Goal: Contribute content: Contribute content

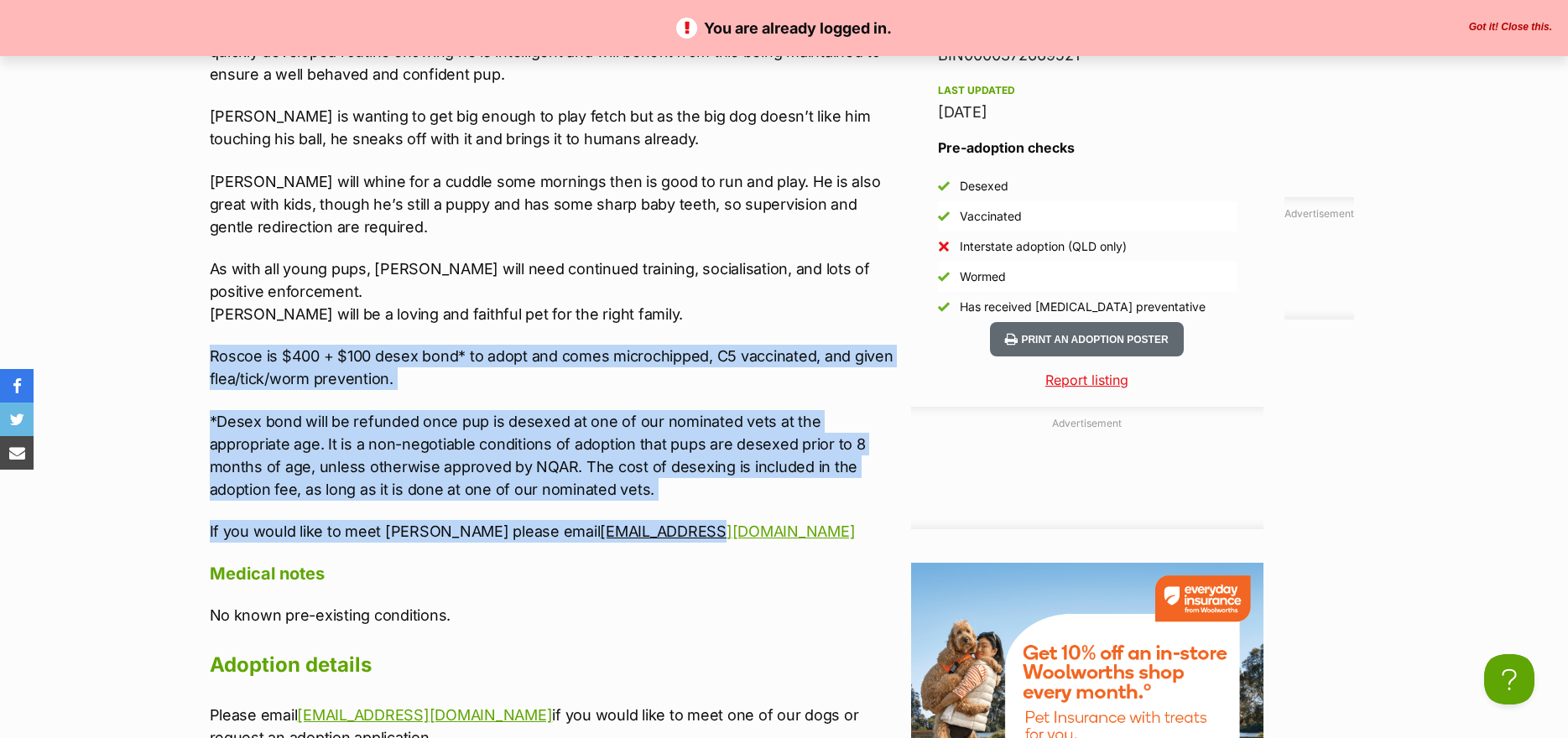
drag, startPoint x: 657, startPoint y: 536, endPoint x: 202, endPoint y: 355, distance: 489.7
click at [202, 355] on div "Upload Videos About Roscoe Roscoe | Male | Mixed Breed | 8 weeks Dog friendly: …" at bounding box center [548, 151] width 709 height 1239
copy div "Roscoe is $400 + $100 desex bond* to adopt and comes microchipped, C5 vaccinate…"
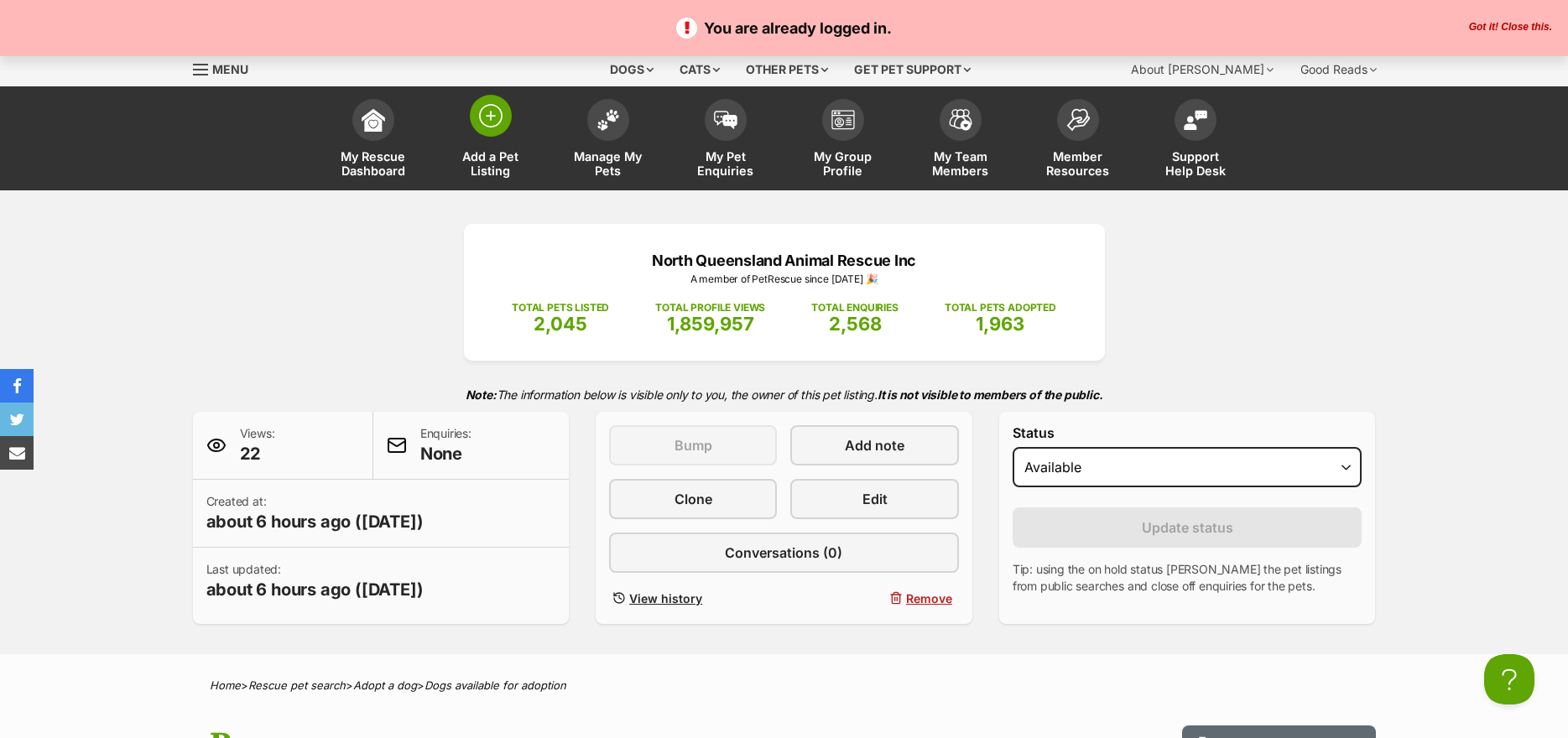
click at [500, 117] on img at bounding box center [491, 116] width 24 height 24
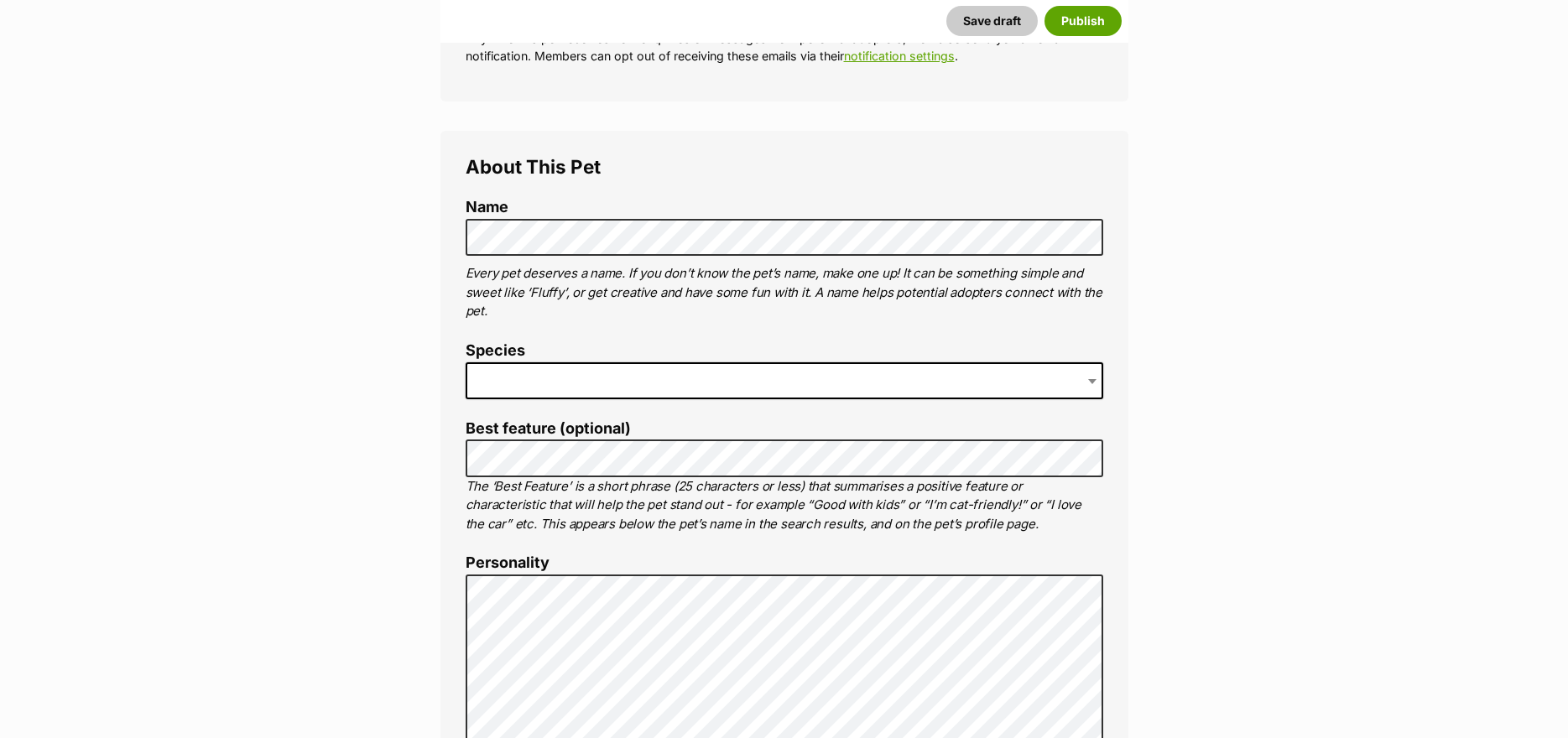
click at [511, 374] on span at bounding box center [784, 380] width 638 height 37
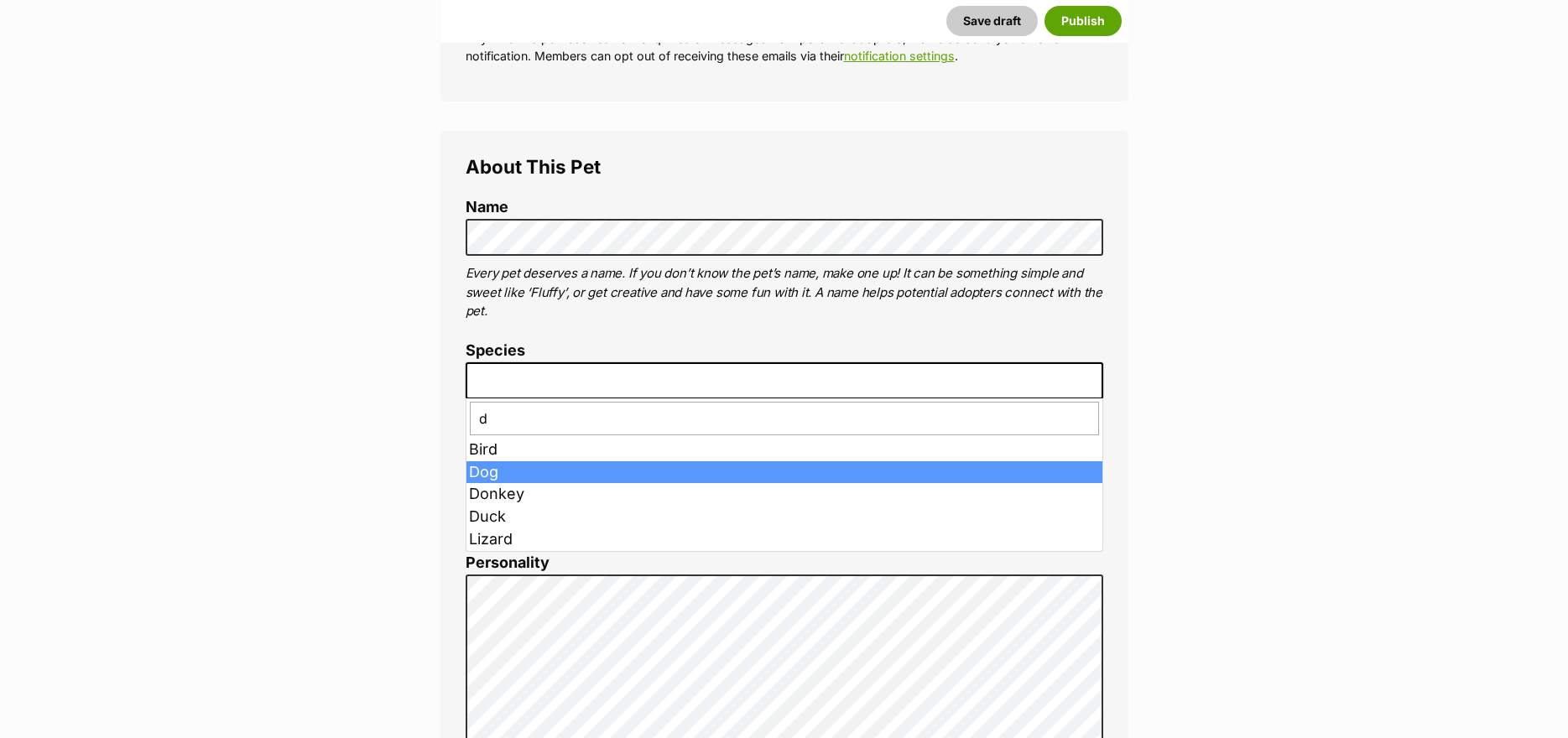
type input "d"
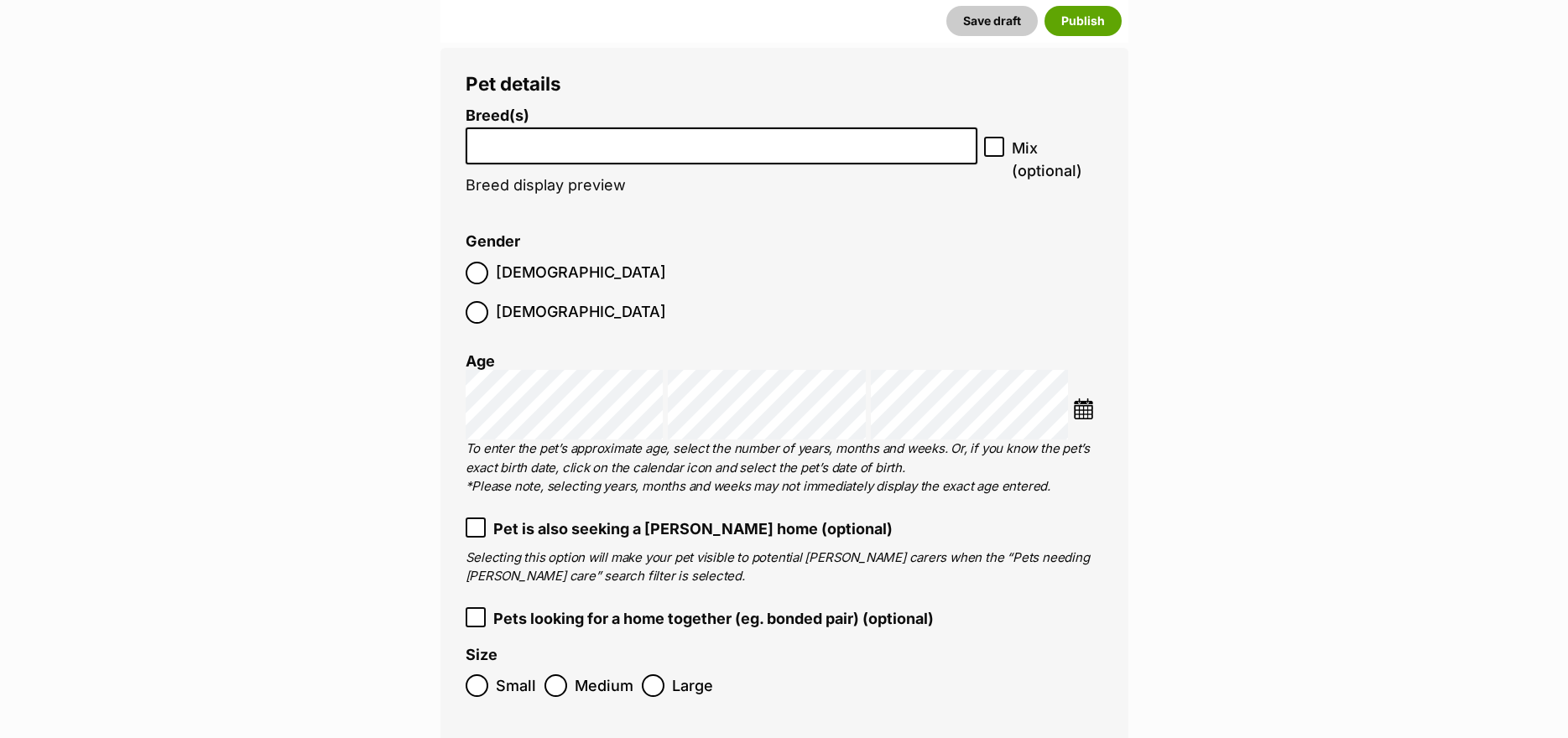
scroll to position [2299, 0]
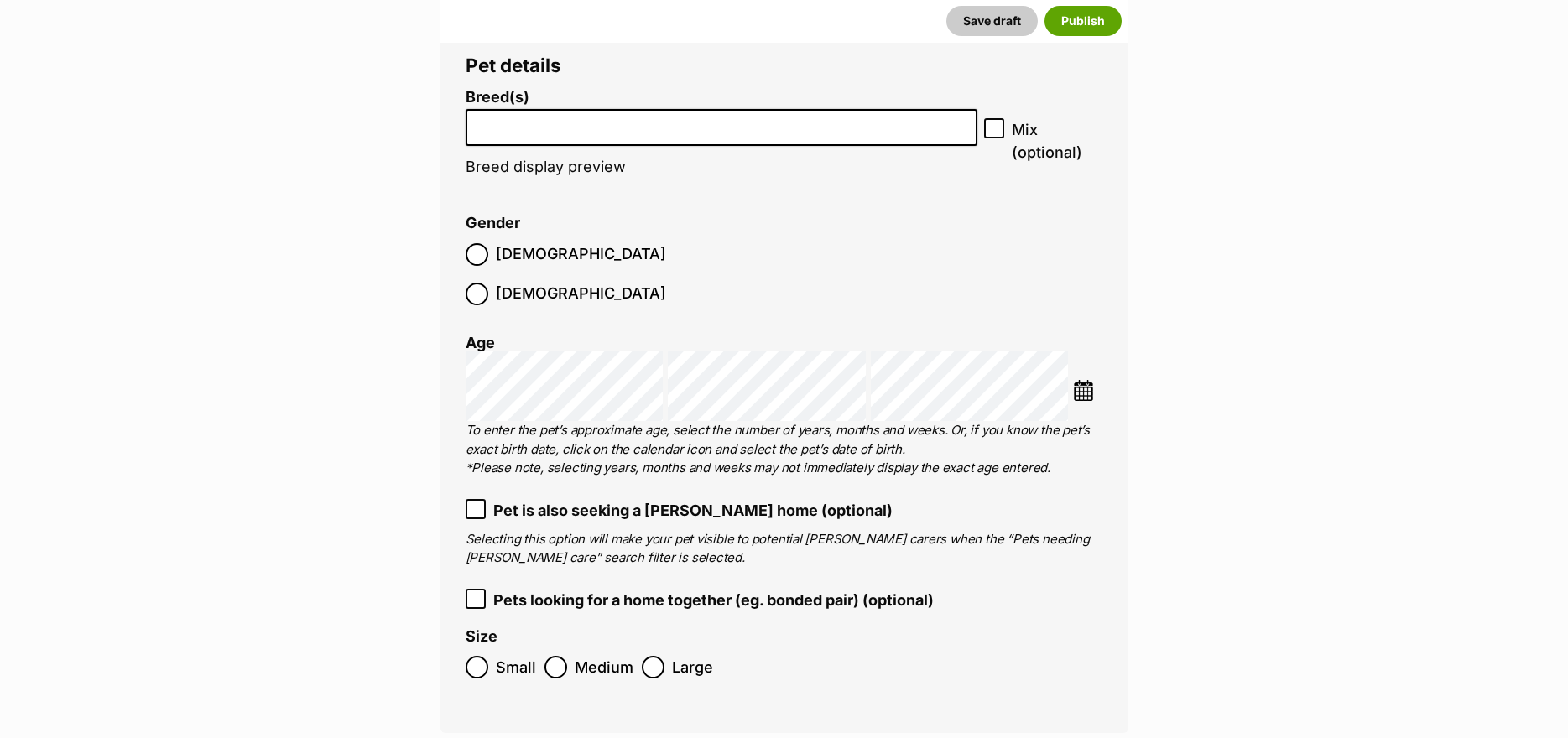
click at [788, 133] on li at bounding box center [721, 127] width 501 height 35
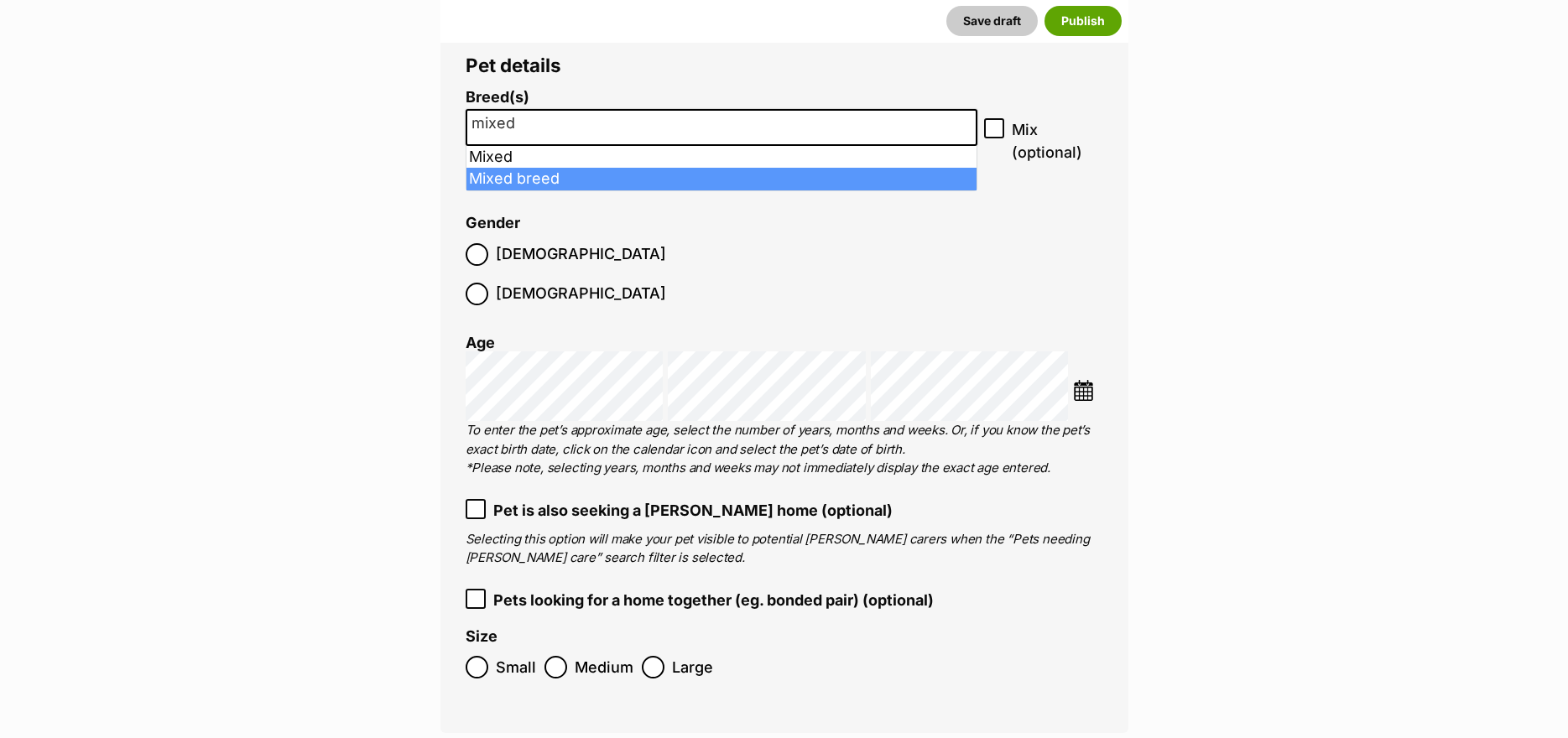
type input "mixed"
select select "252261"
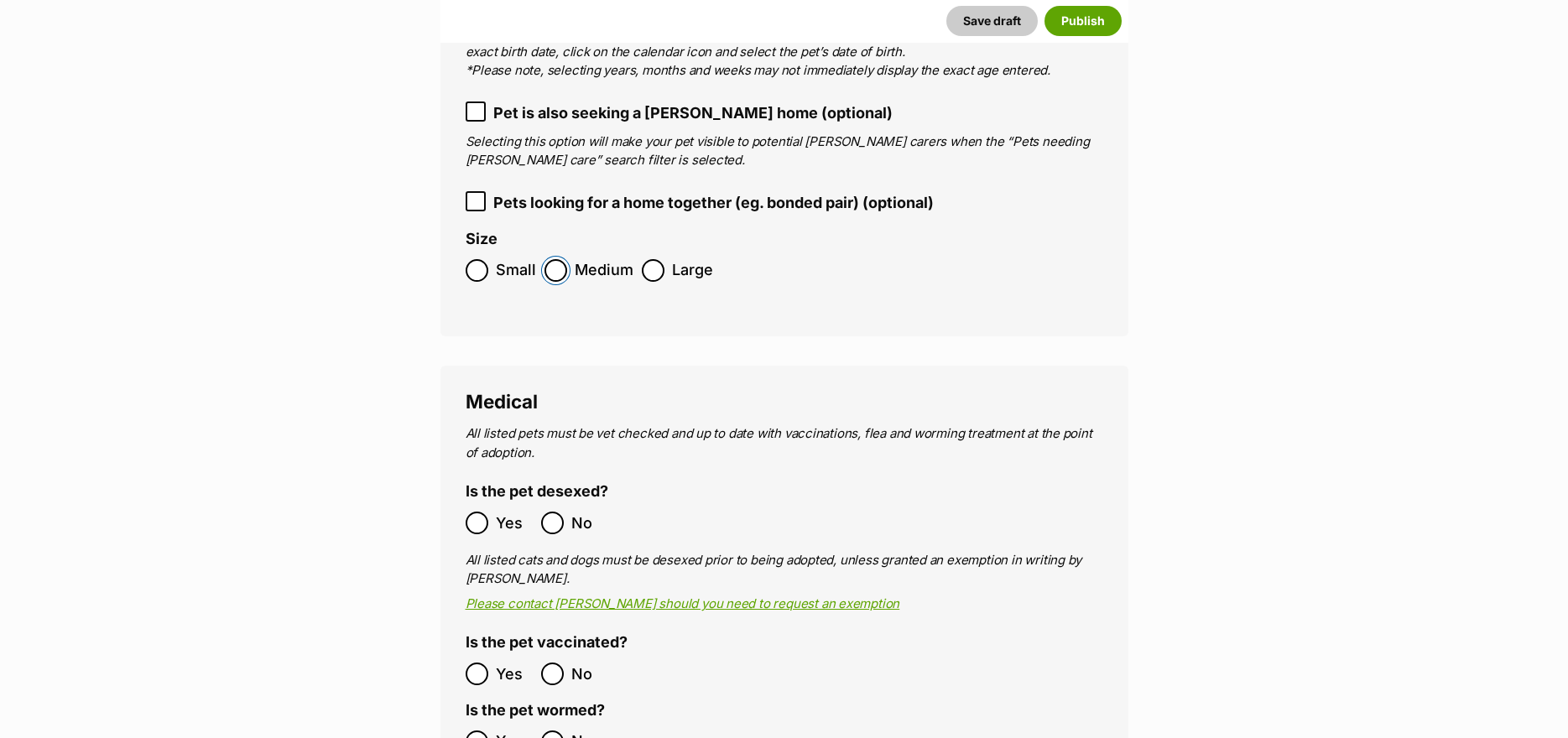
scroll to position [2969, 0]
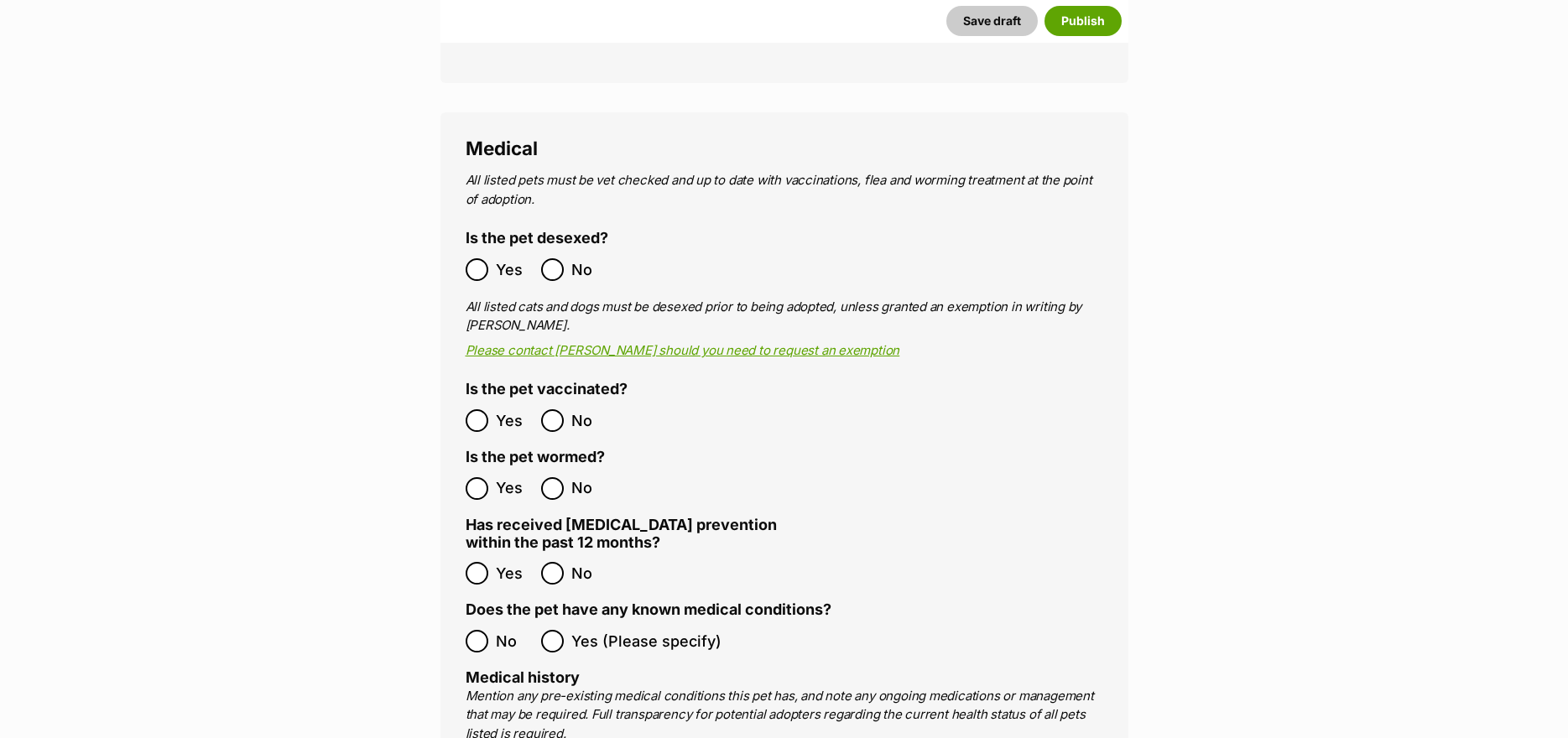
click at [488, 409] on label "Yes" at bounding box center [498, 420] width 67 height 23
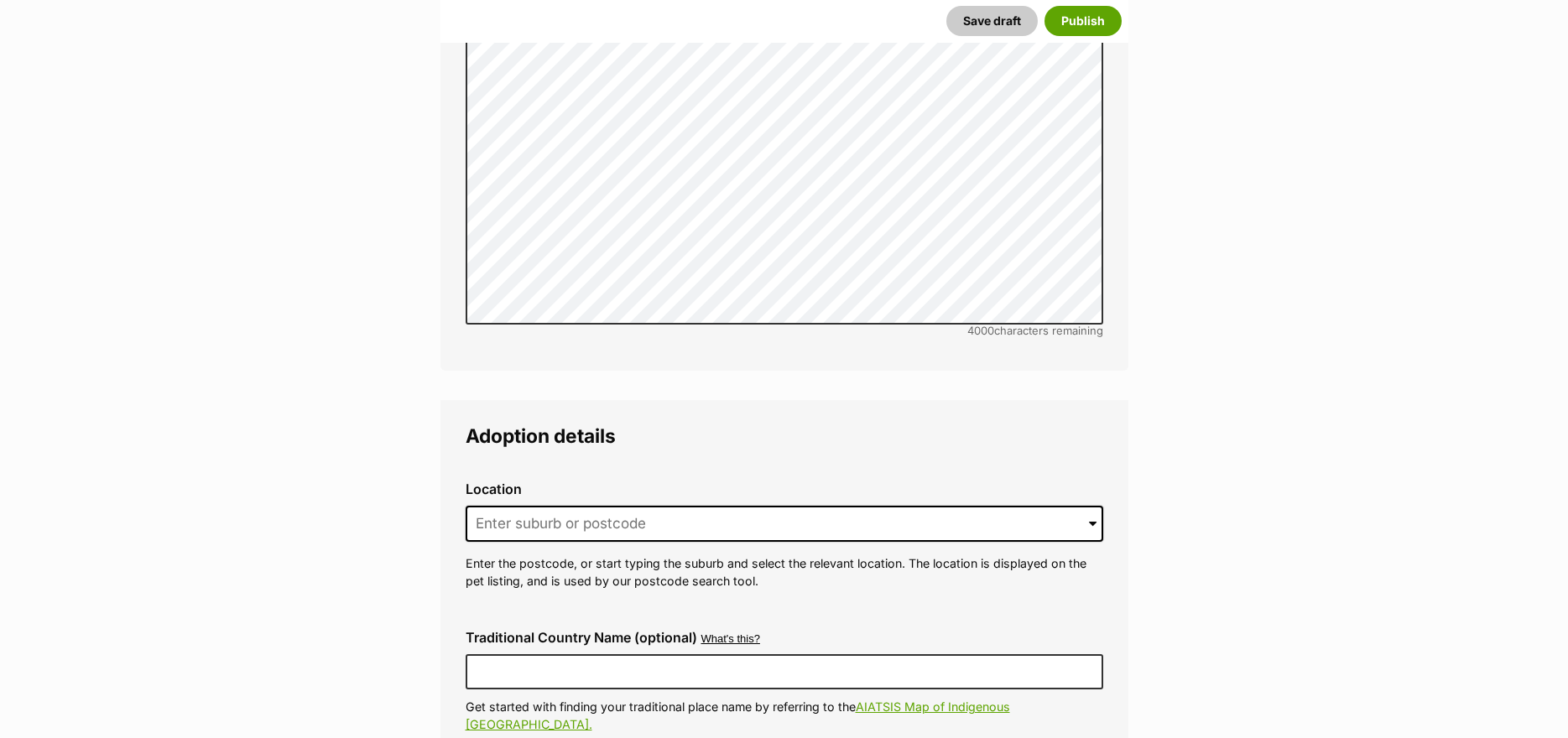
scroll to position [4059, 0]
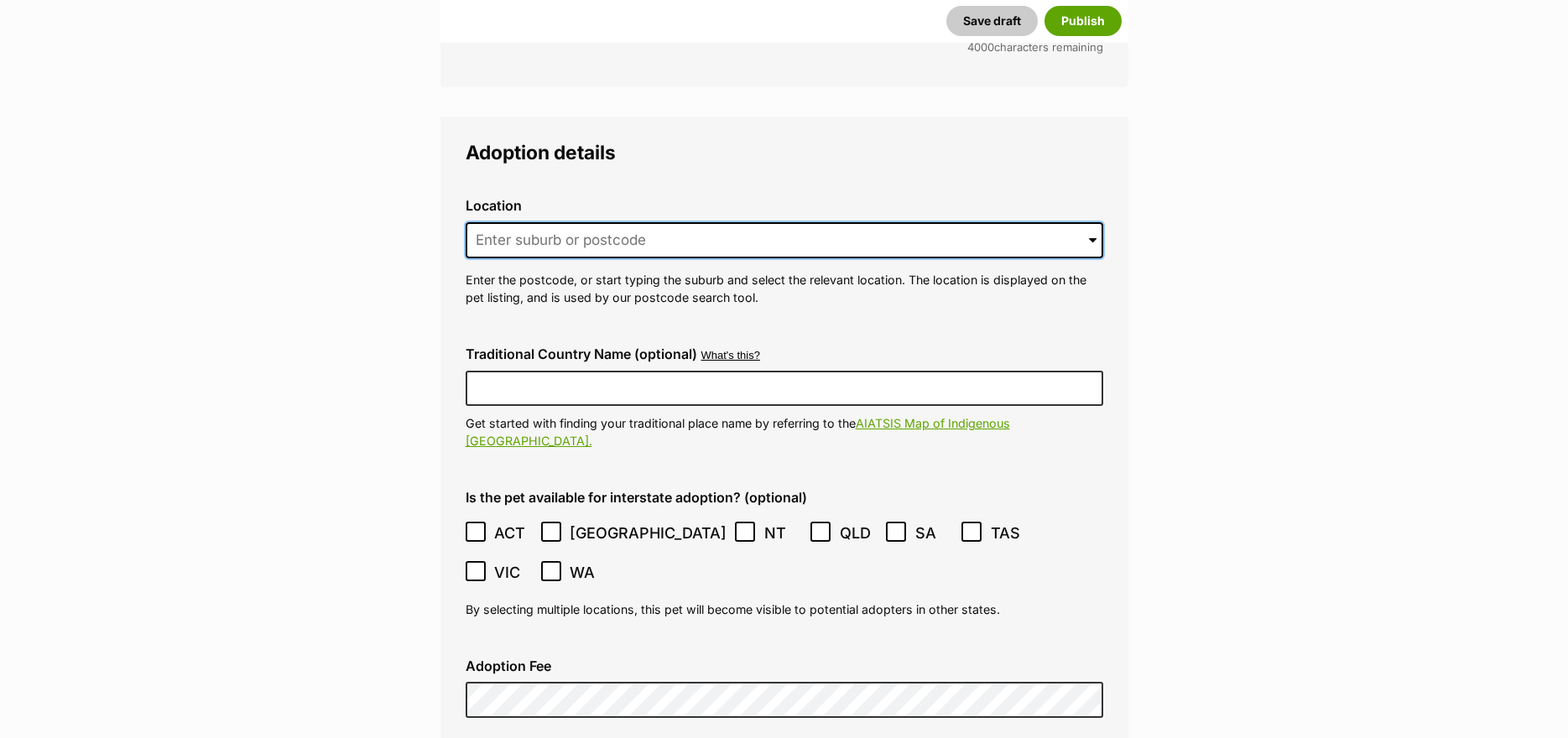
click at [528, 222] on input at bounding box center [784, 240] width 638 height 37
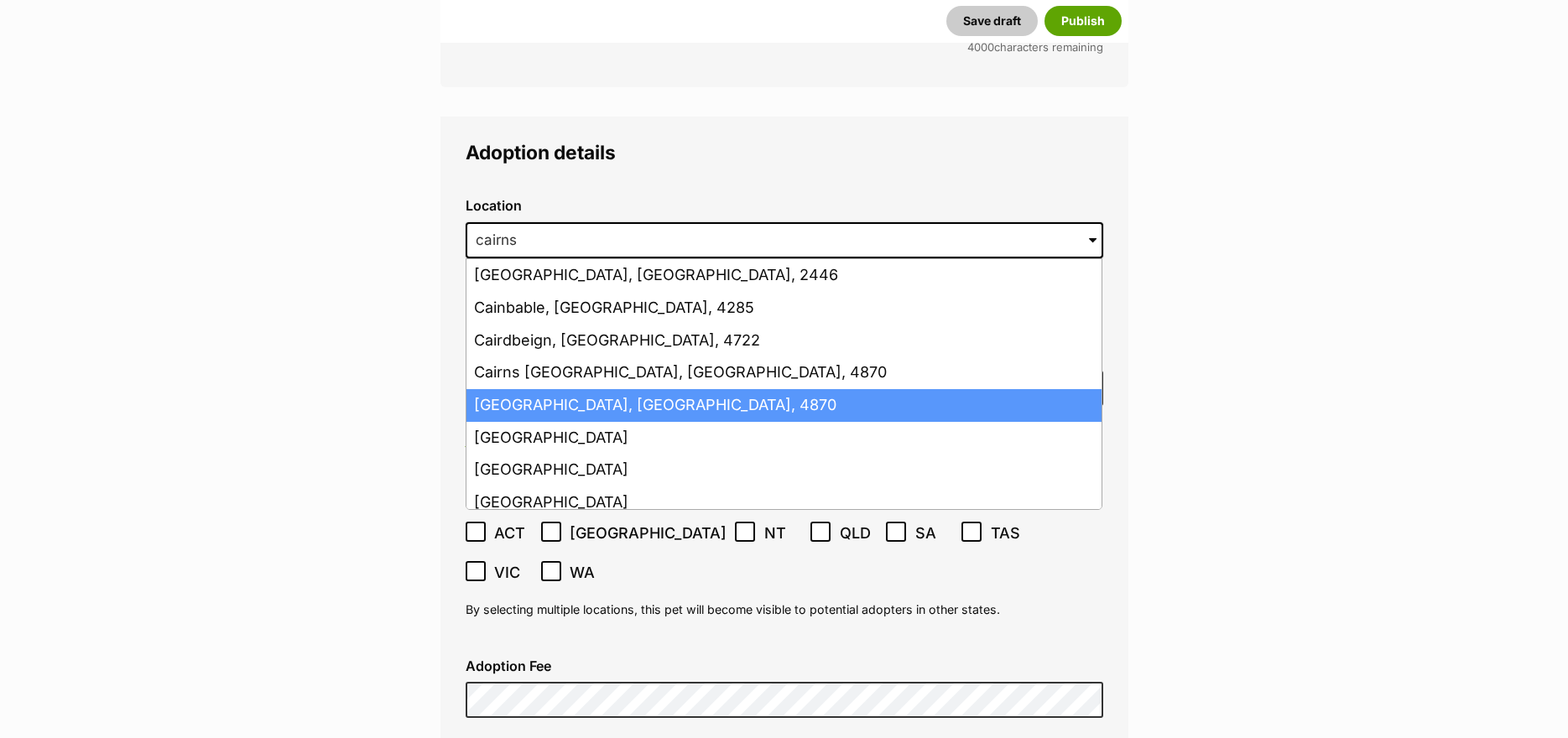
click at [500, 389] on li "Cairns, Queensland, 4870" at bounding box center [783, 405] width 635 height 33
type input "Cairns, Queensland, 4870"
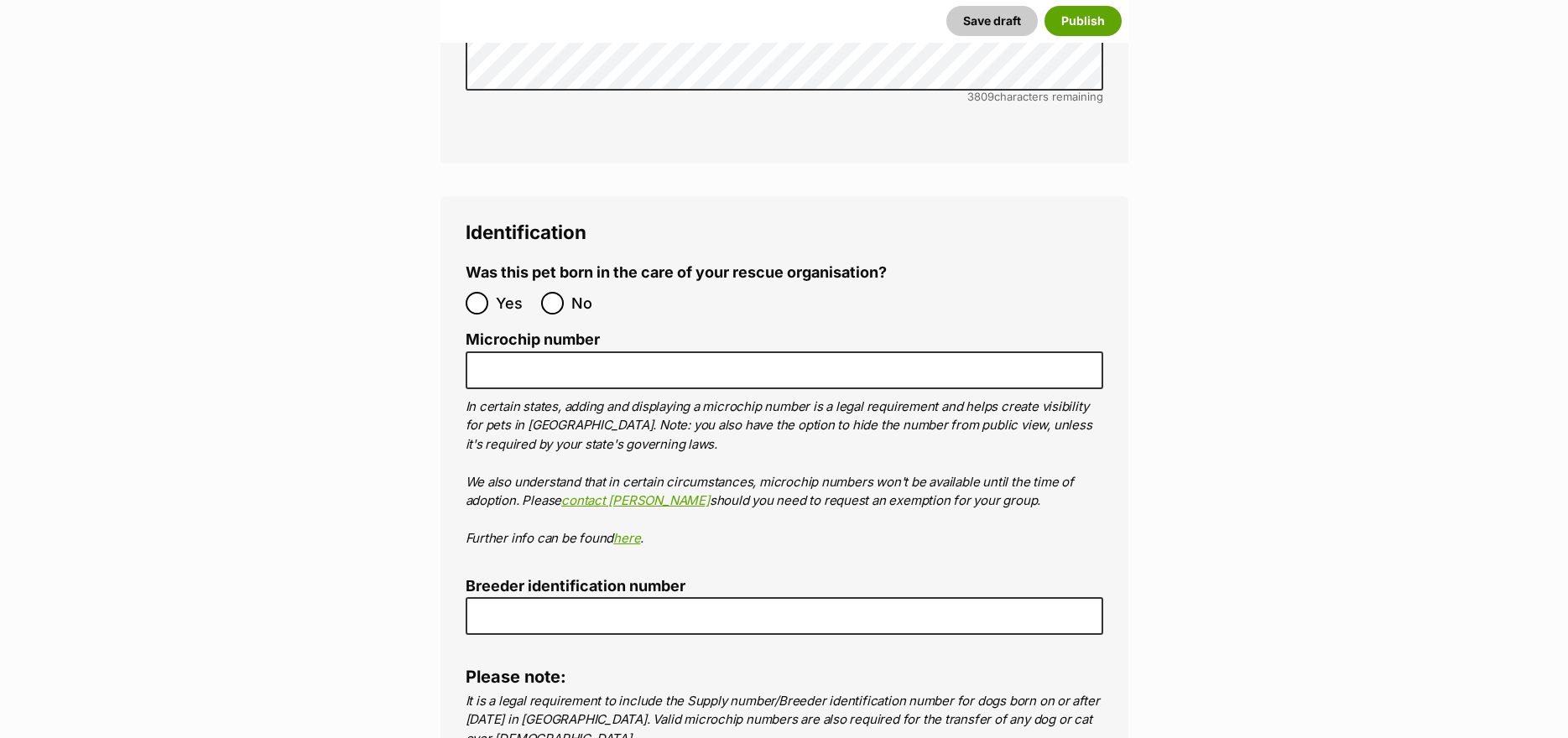
scroll to position [5569, 0]
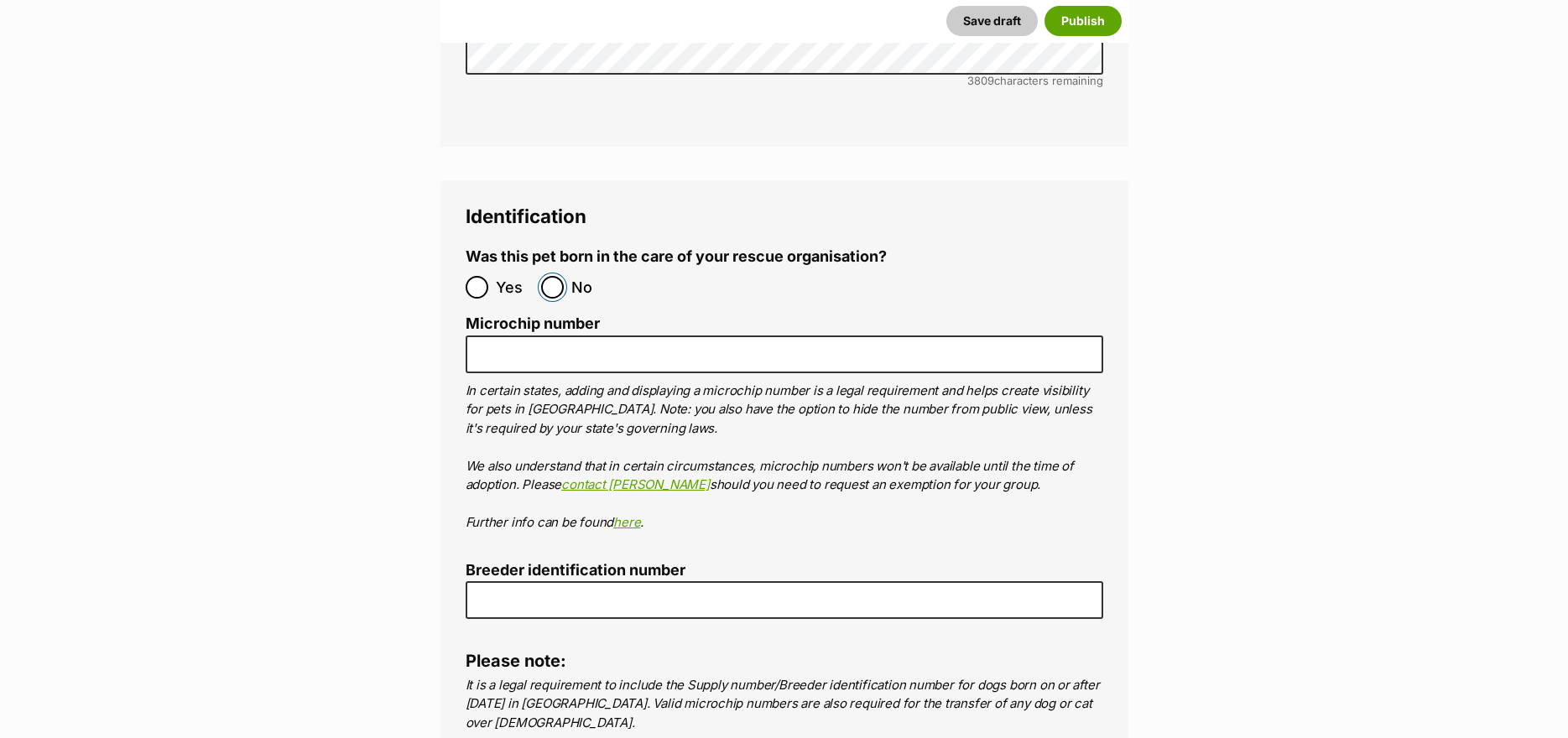
click at [550, 276] on input "No" at bounding box center [552, 287] width 23 height 23
radio input "true"
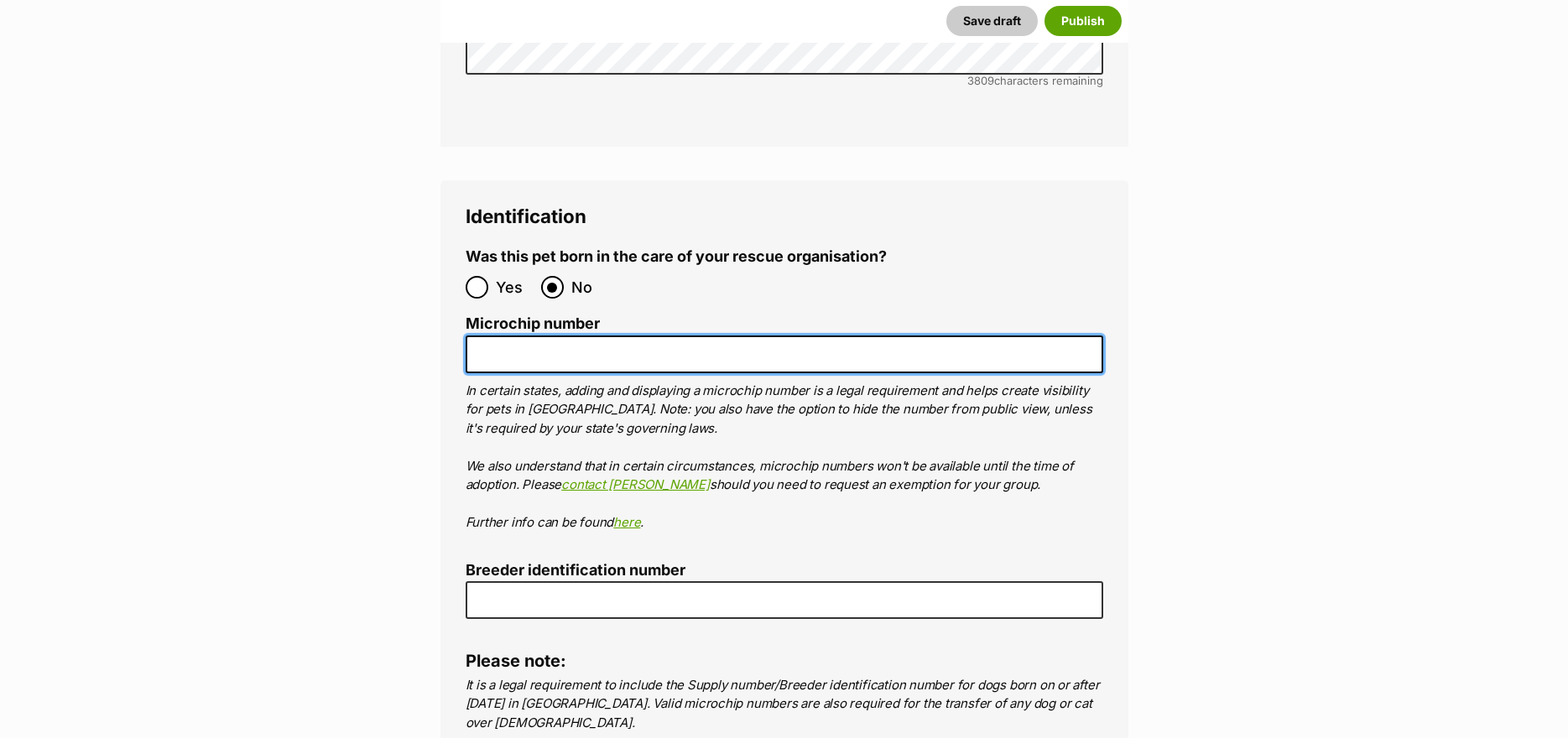
click at [551, 336] on input "Microchip number" at bounding box center [784, 355] width 638 height 38
paste input "953010007968664"
type input "953010007968664"
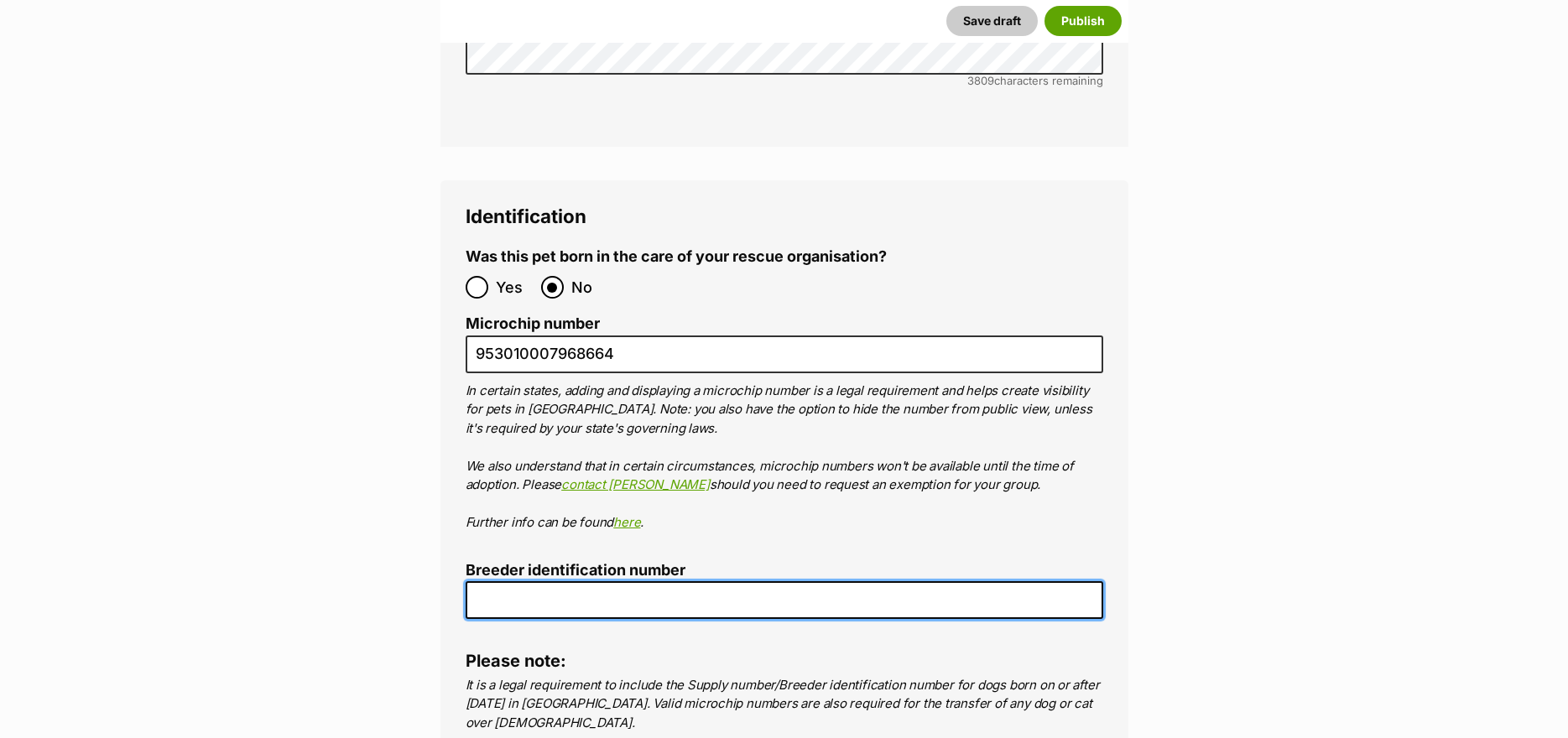
click at [527, 581] on input "Breeder identification number" at bounding box center [784, 600] width 638 height 38
type input "BIN0000372669521"
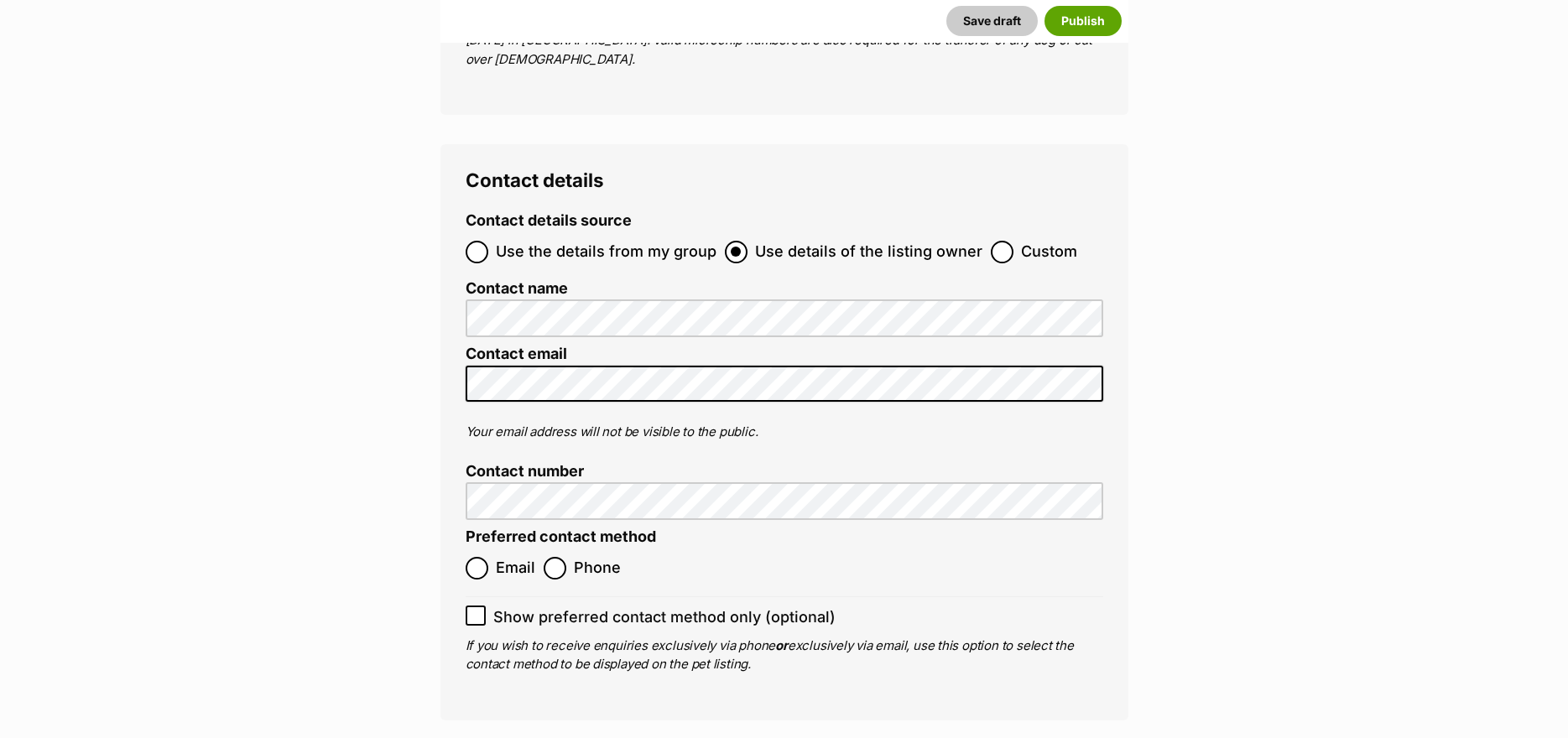
scroll to position [6240, 0]
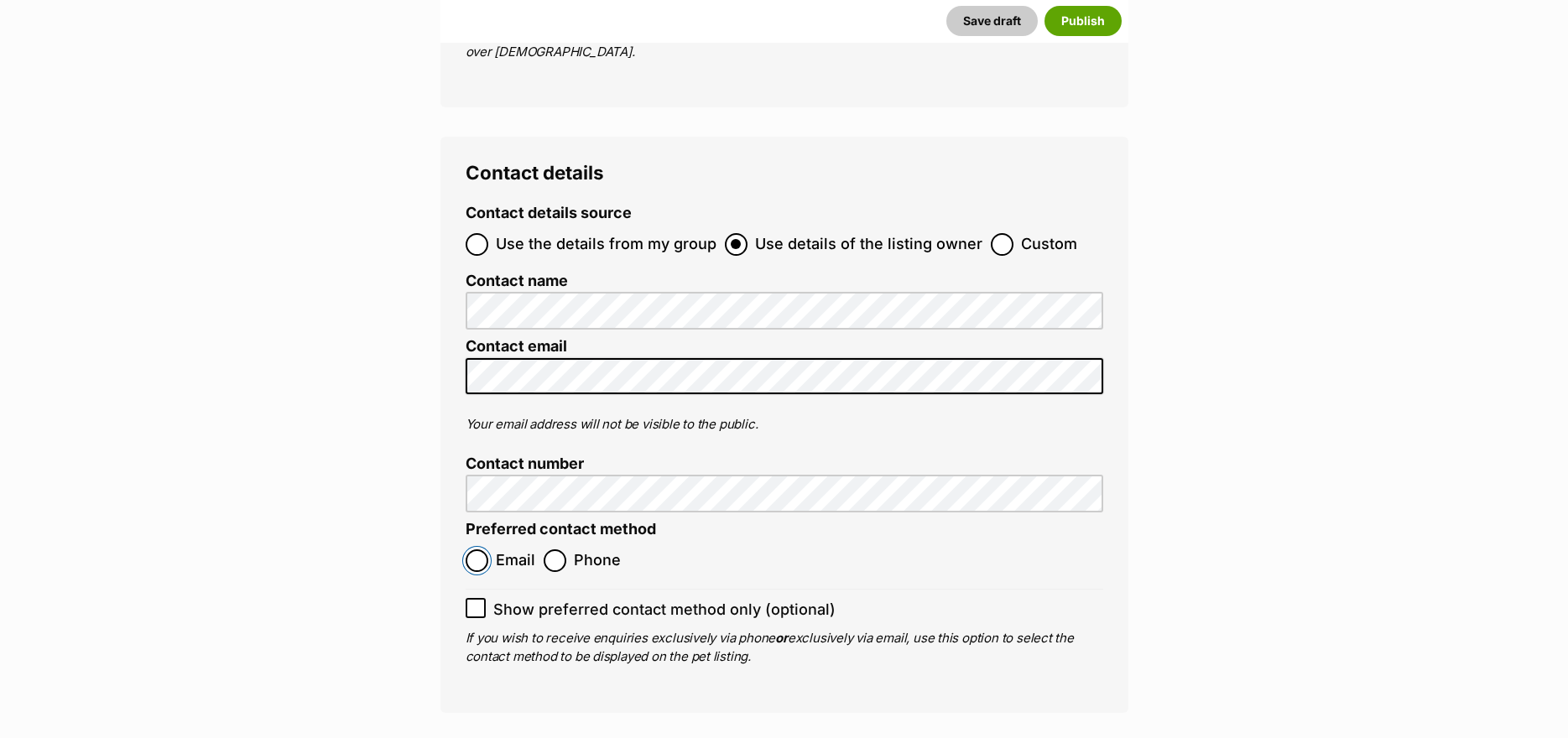
click at [480, 550] on input "Email" at bounding box center [476, 561] width 23 height 23
radio input "true"
click at [474, 603] on icon at bounding box center [476, 609] width 12 height 12
click at [474, 598] on input "Show preferred contact method only (optional)" at bounding box center [475, 608] width 20 height 20
checkbox input "true"
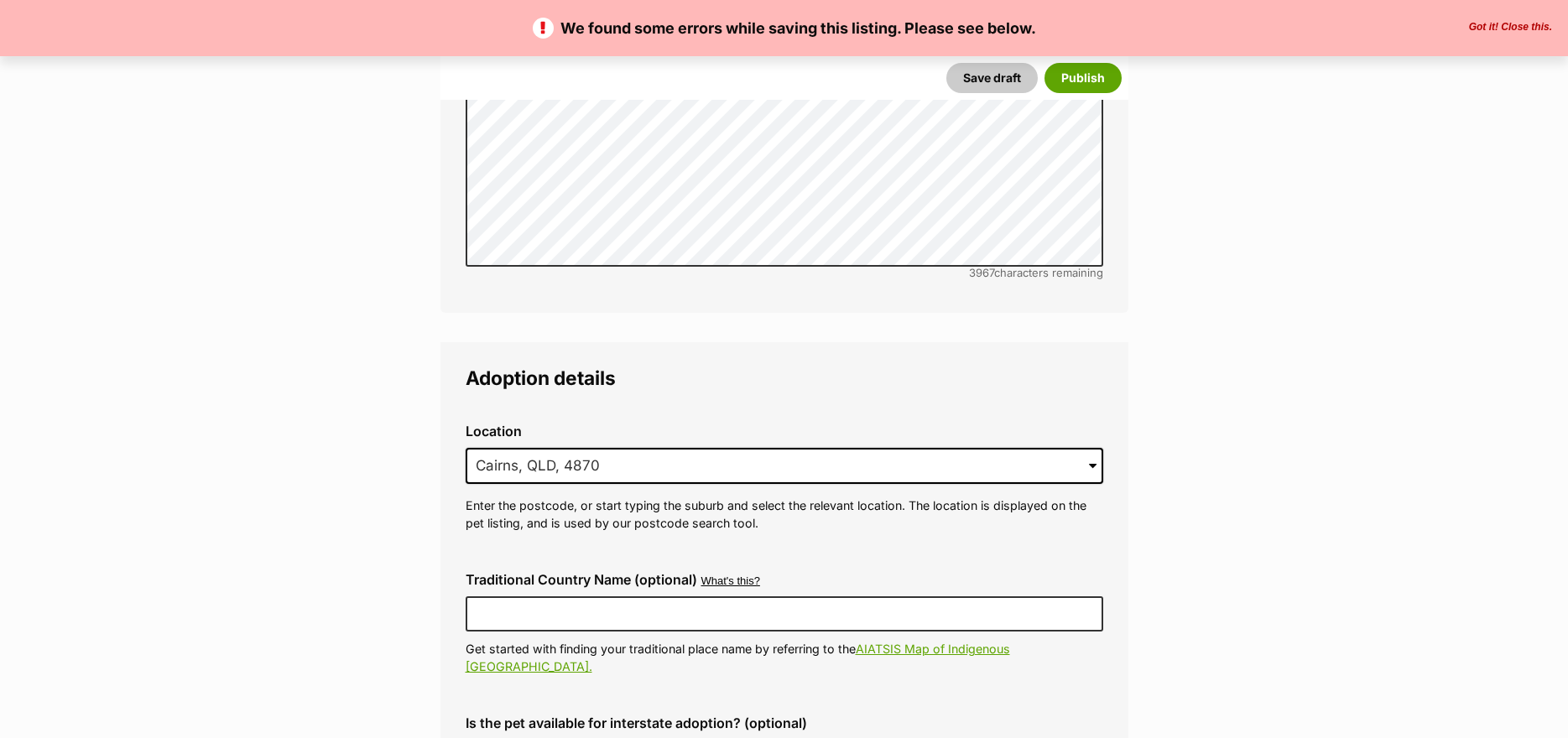
scroll to position [4360, 0]
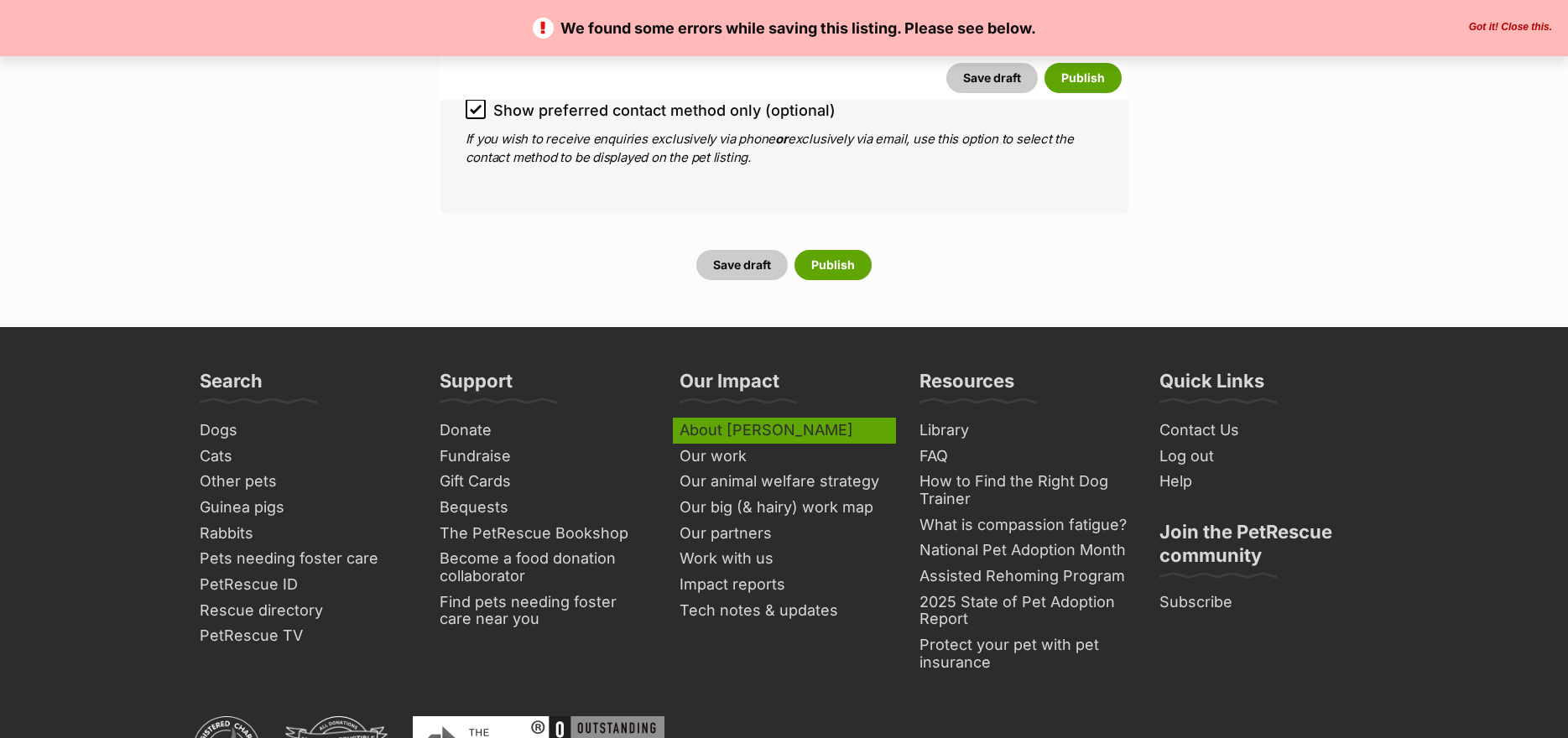
scroll to position [6838, 0]
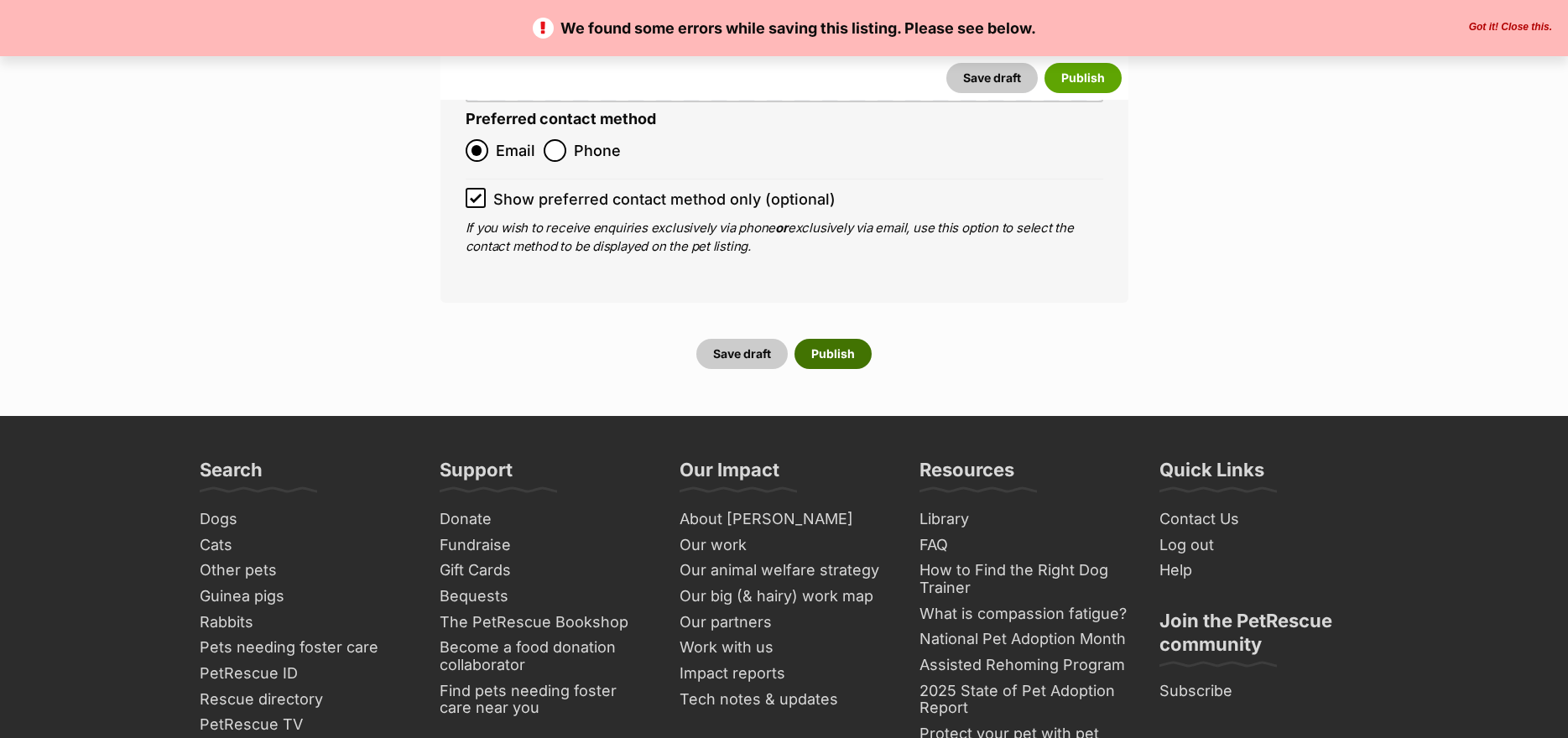
click at [839, 339] on button "Publish" at bounding box center [832, 354] width 77 height 30
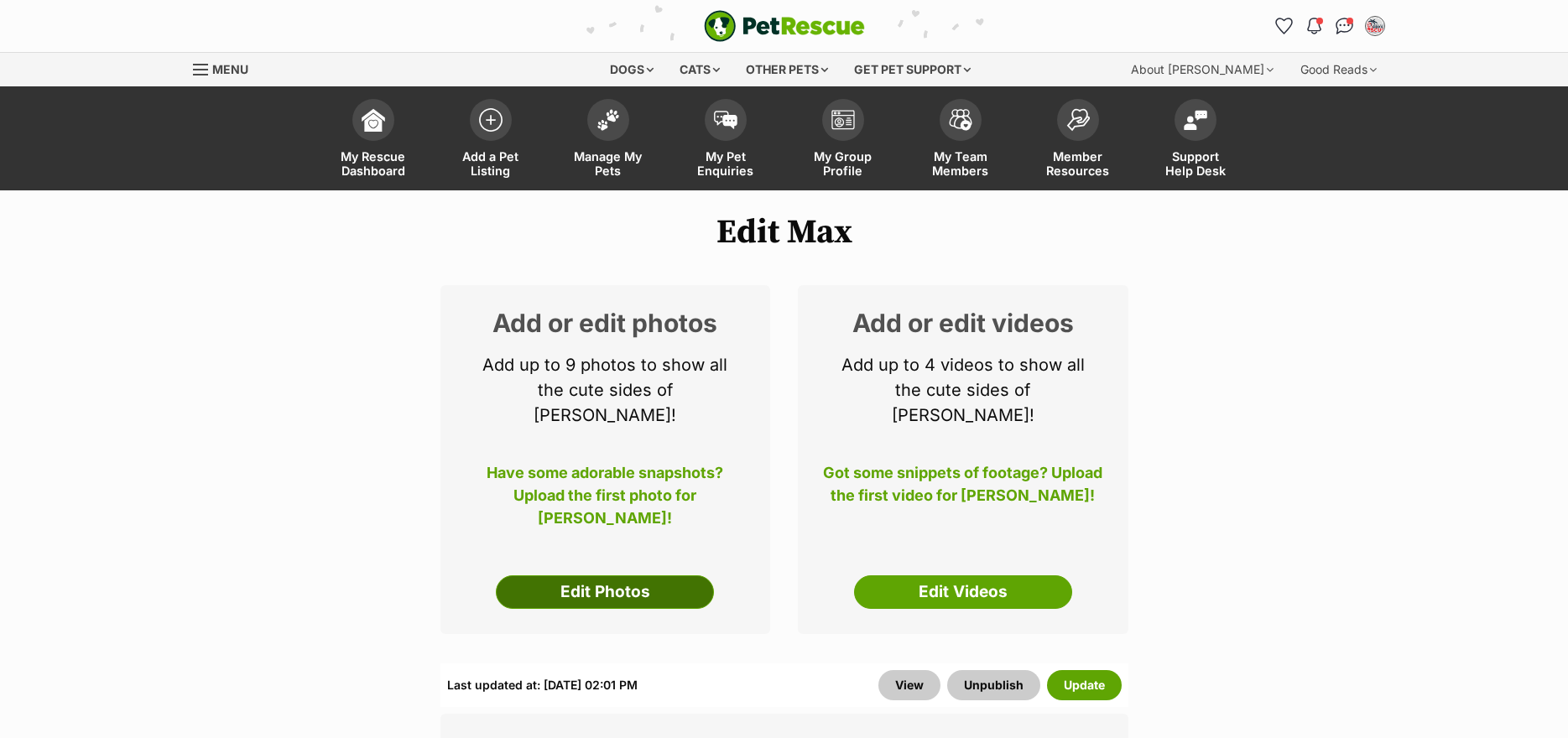
click at [586, 576] on link "Edit Photos" at bounding box center [605, 593] width 218 height 34
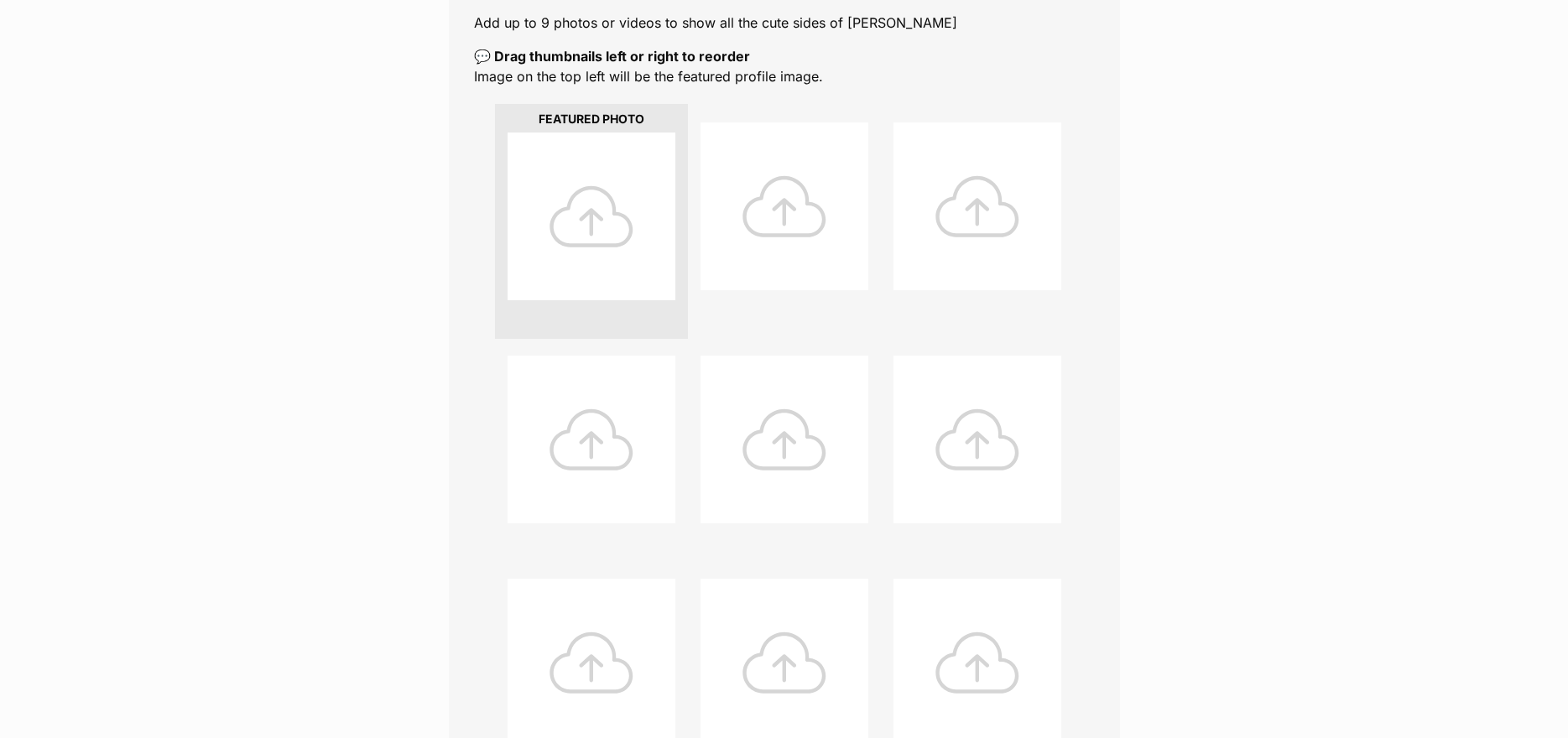
scroll to position [503, 0]
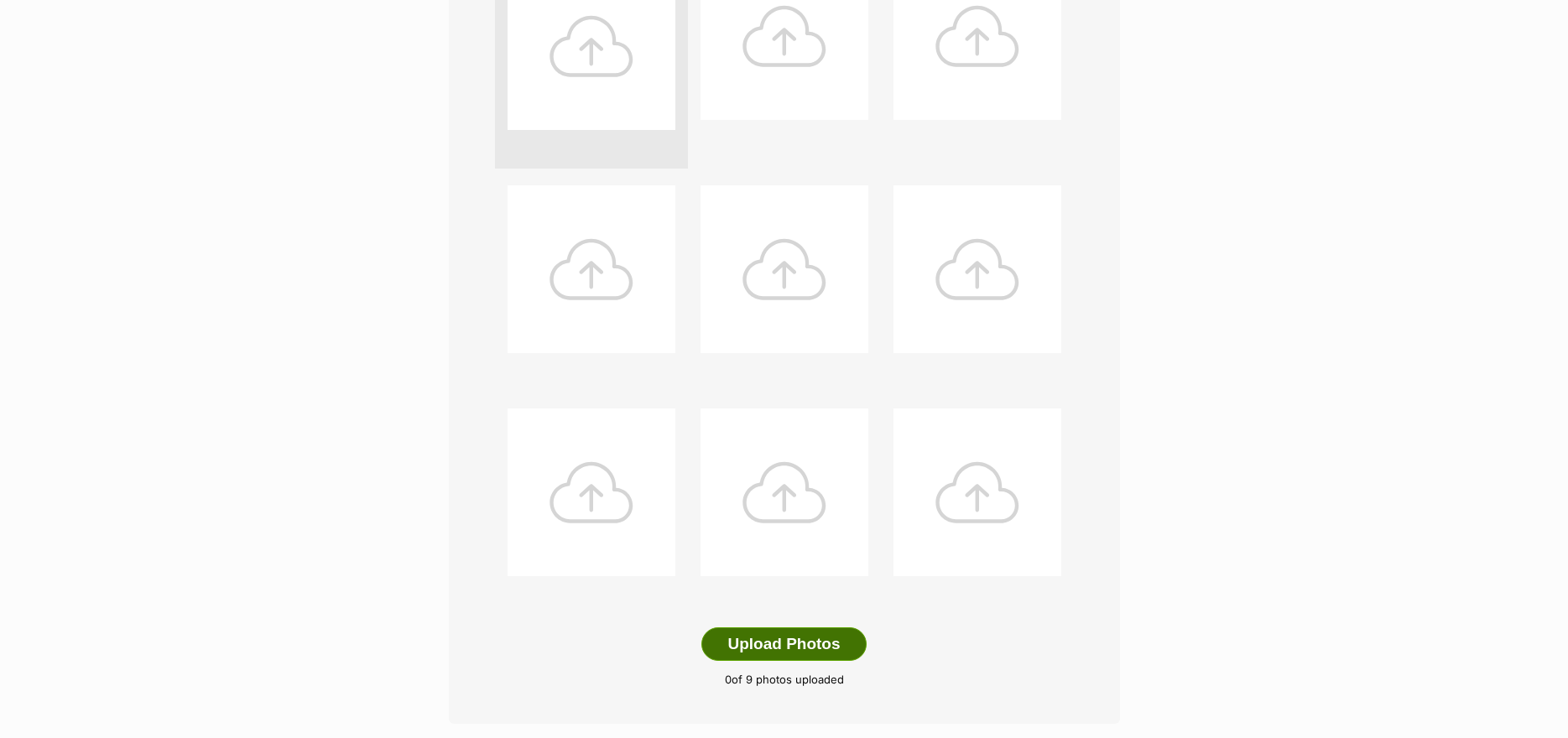
click at [776, 645] on button "Upload Photos" at bounding box center [783, 644] width 164 height 34
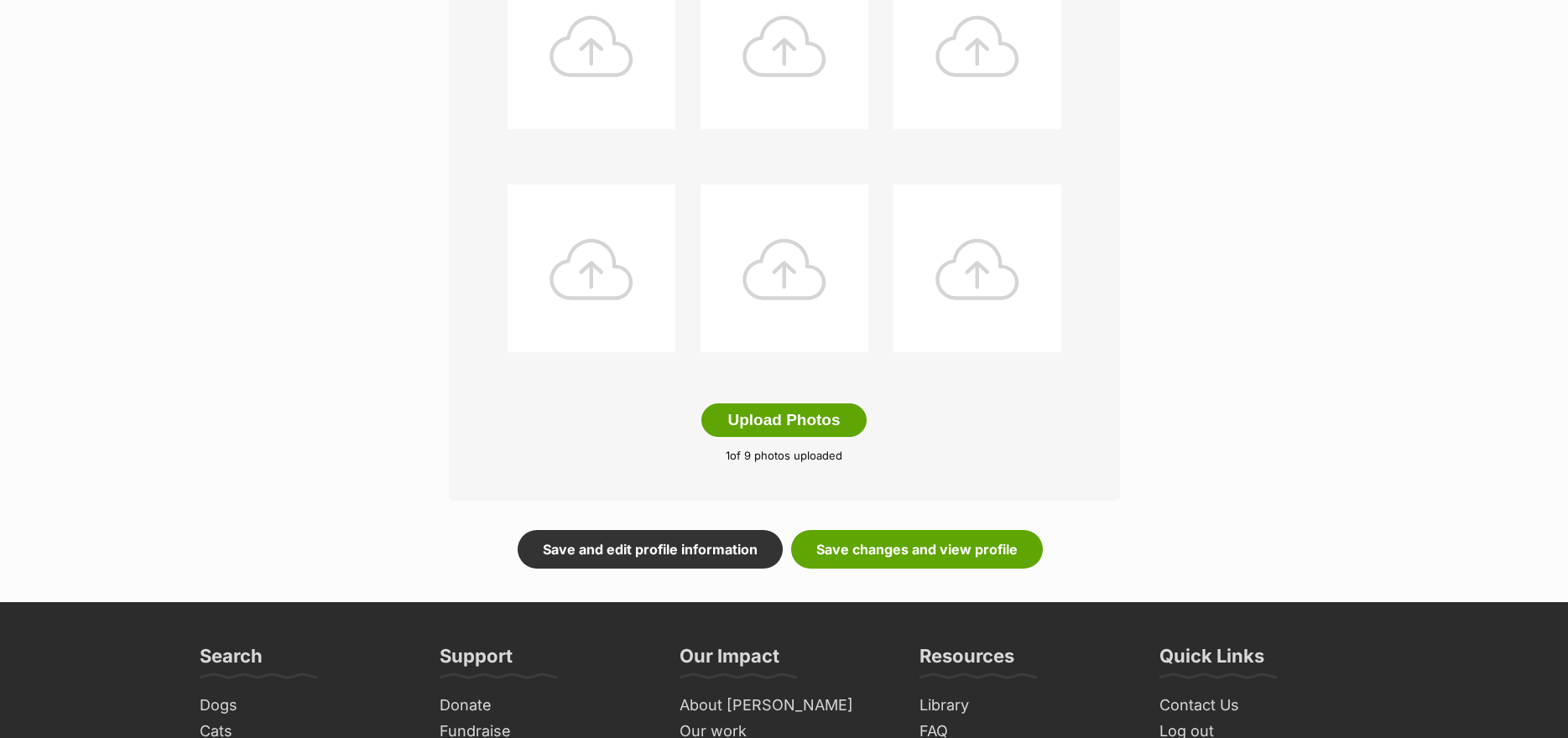
scroll to position [755, 0]
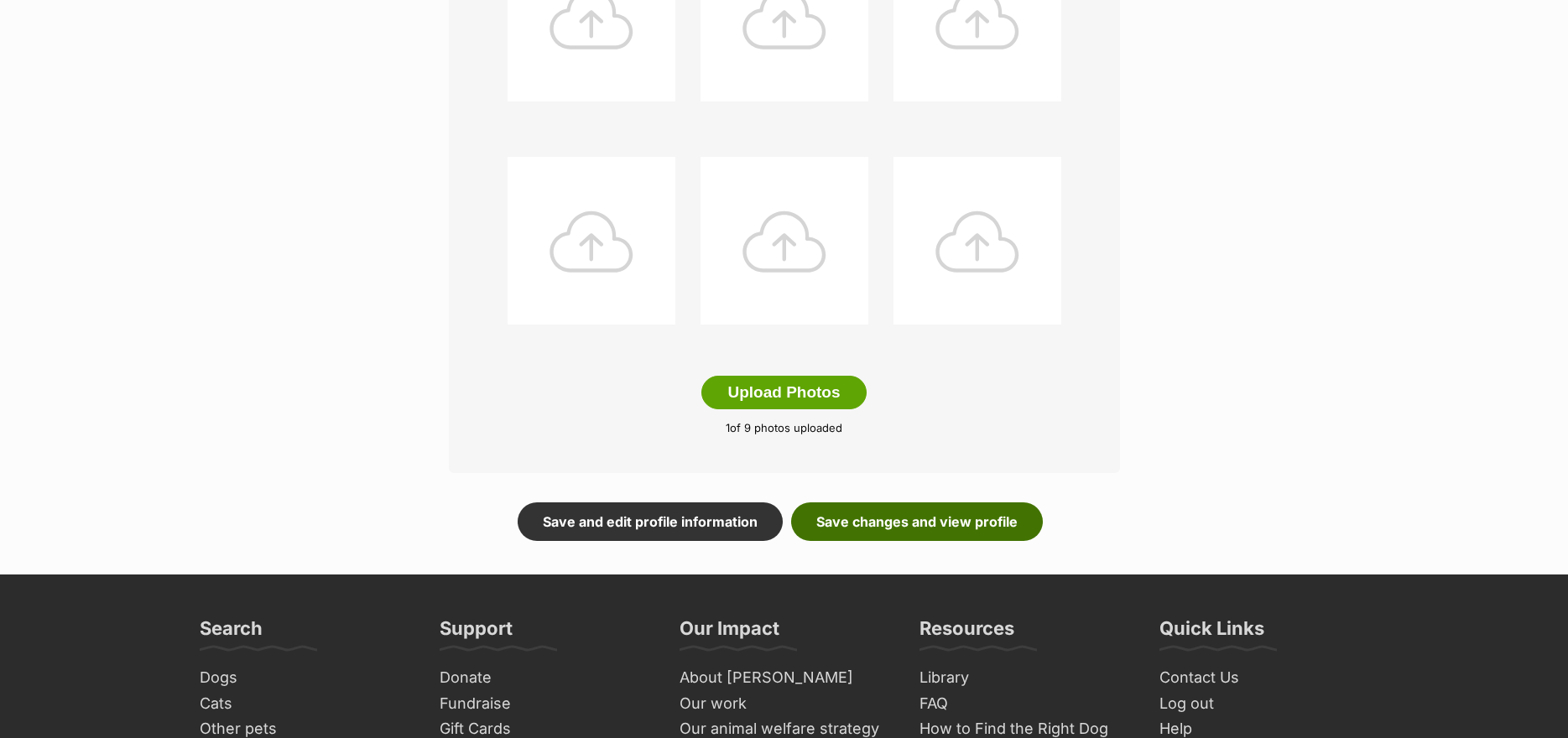
click at [889, 521] on link "Save changes and view profile" at bounding box center [916, 521] width 252 height 39
